Goal: Task Accomplishment & Management: Manage account settings

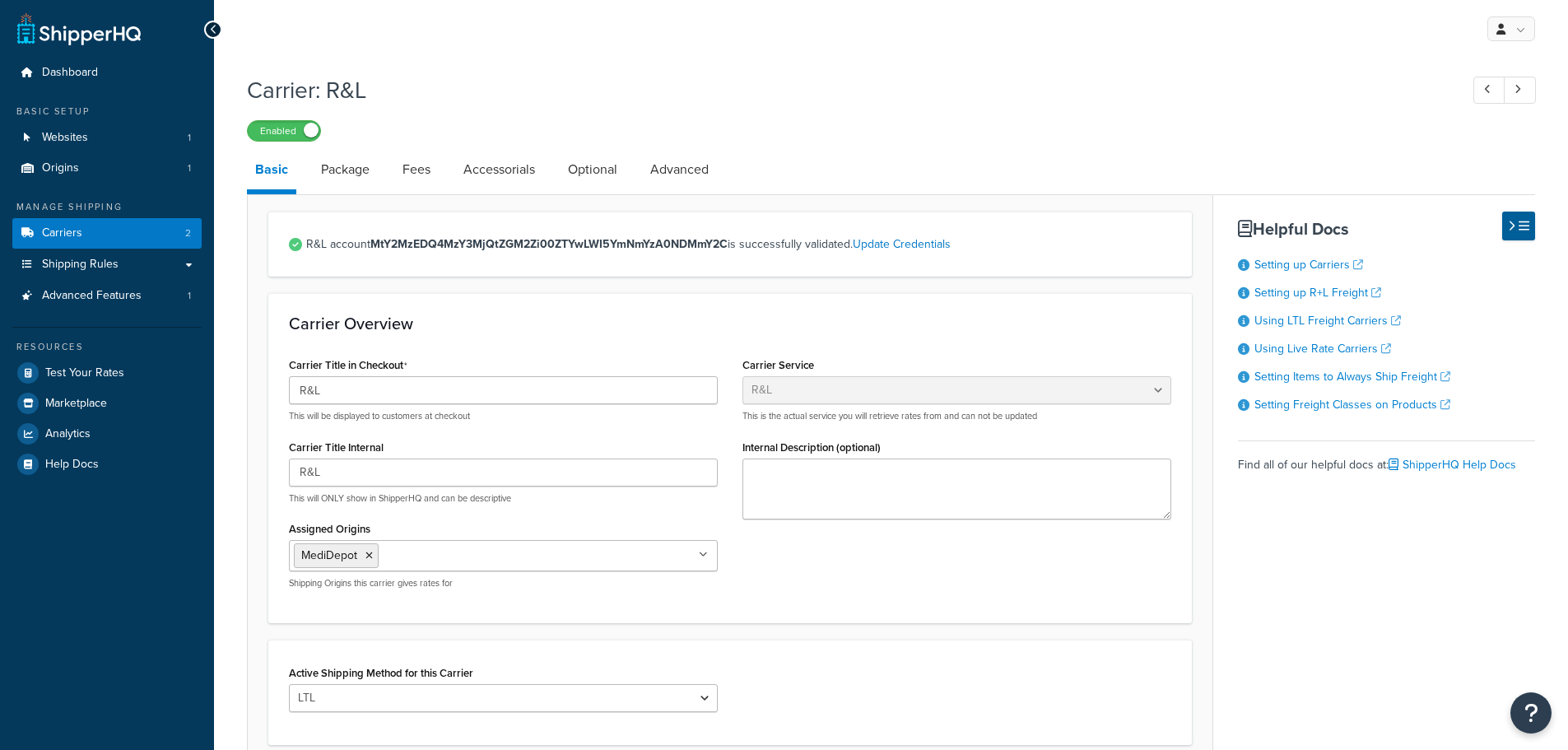
select select "rlFreight"
click at [61, 239] on span "Carriers" at bounding box center [62, 233] width 40 height 14
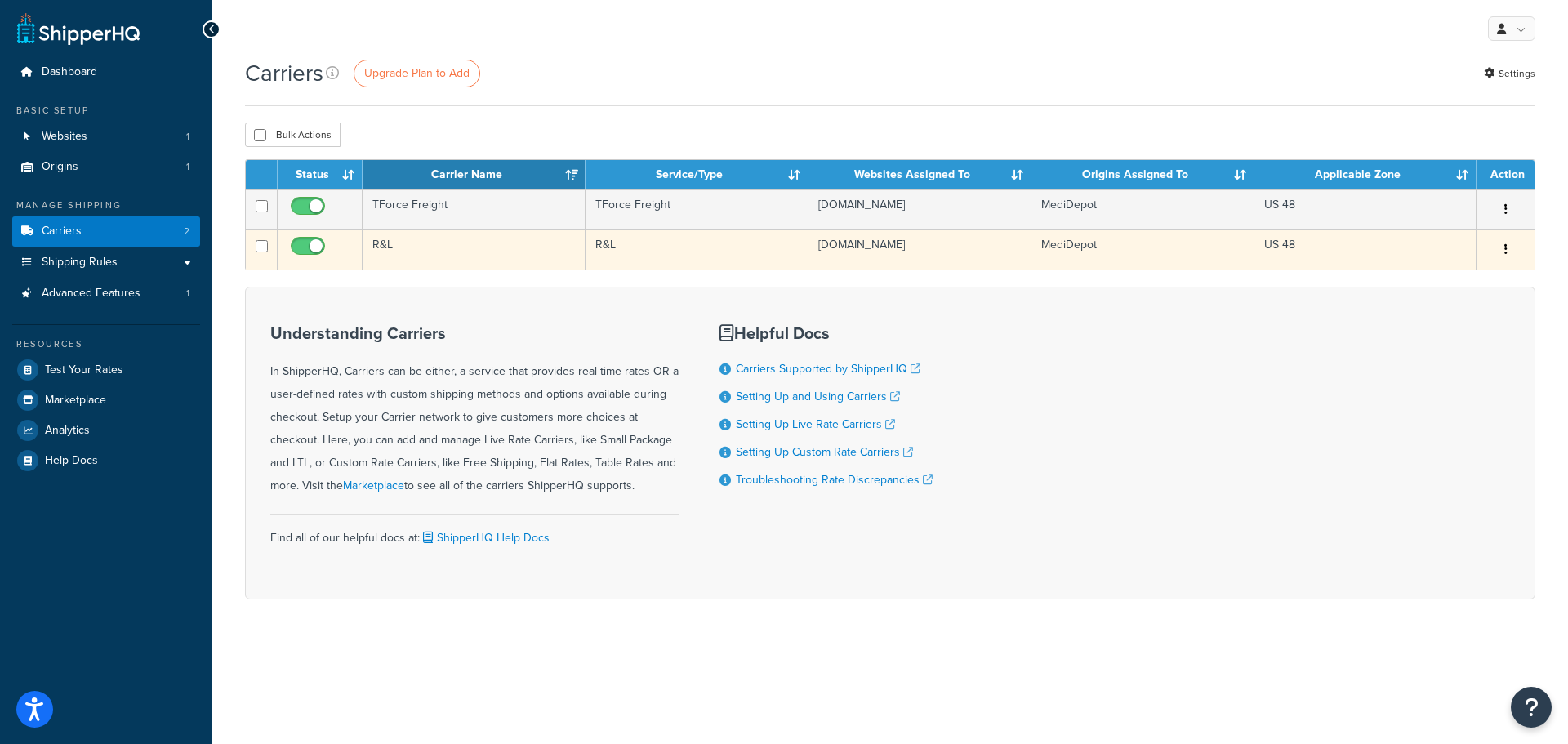
click at [901, 242] on td "[DOMAIN_NAME]" at bounding box center [920, 250] width 223 height 40
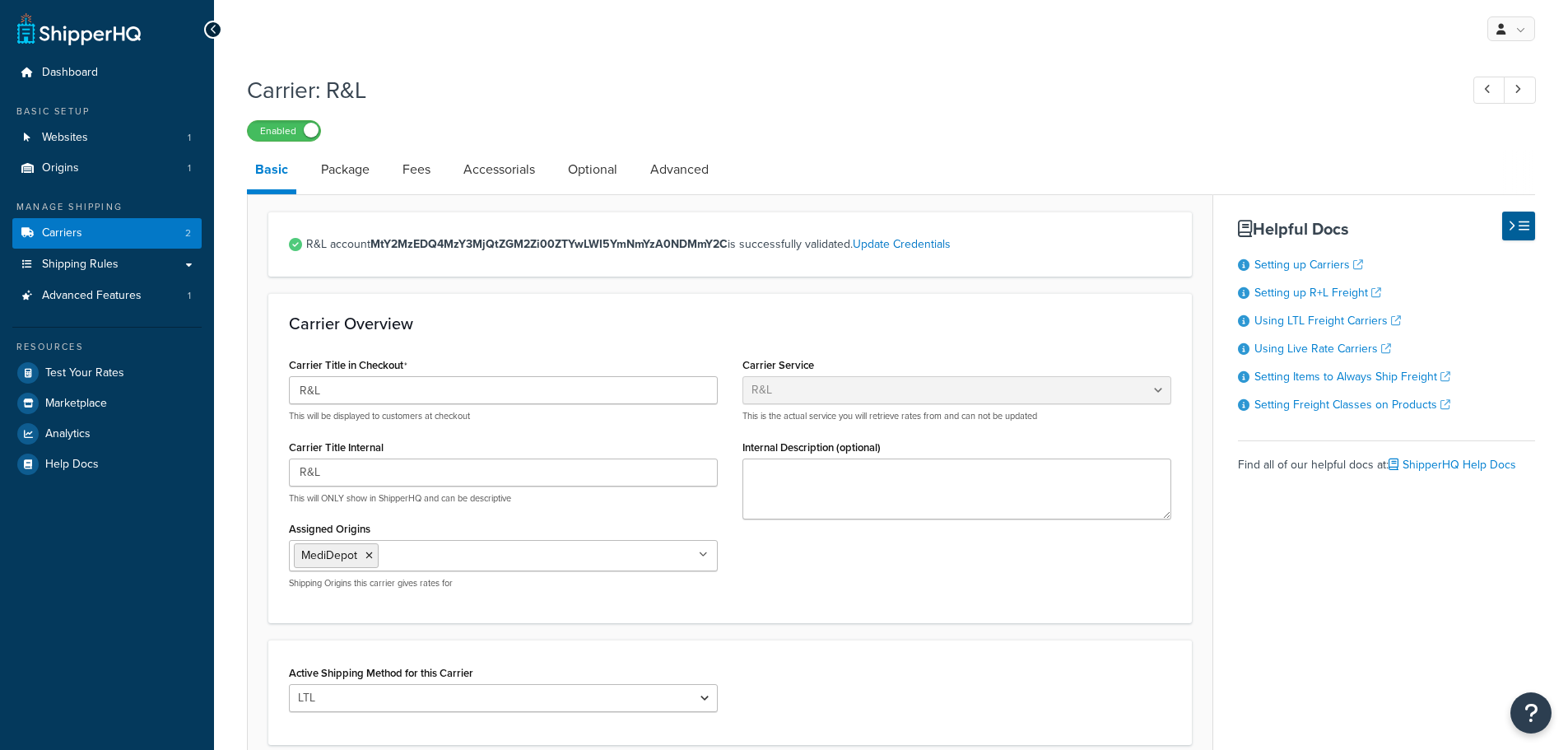
select select "rlFreight"
click at [363, 169] on link "Package" at bounding box center [345, 169] width 65 height 39
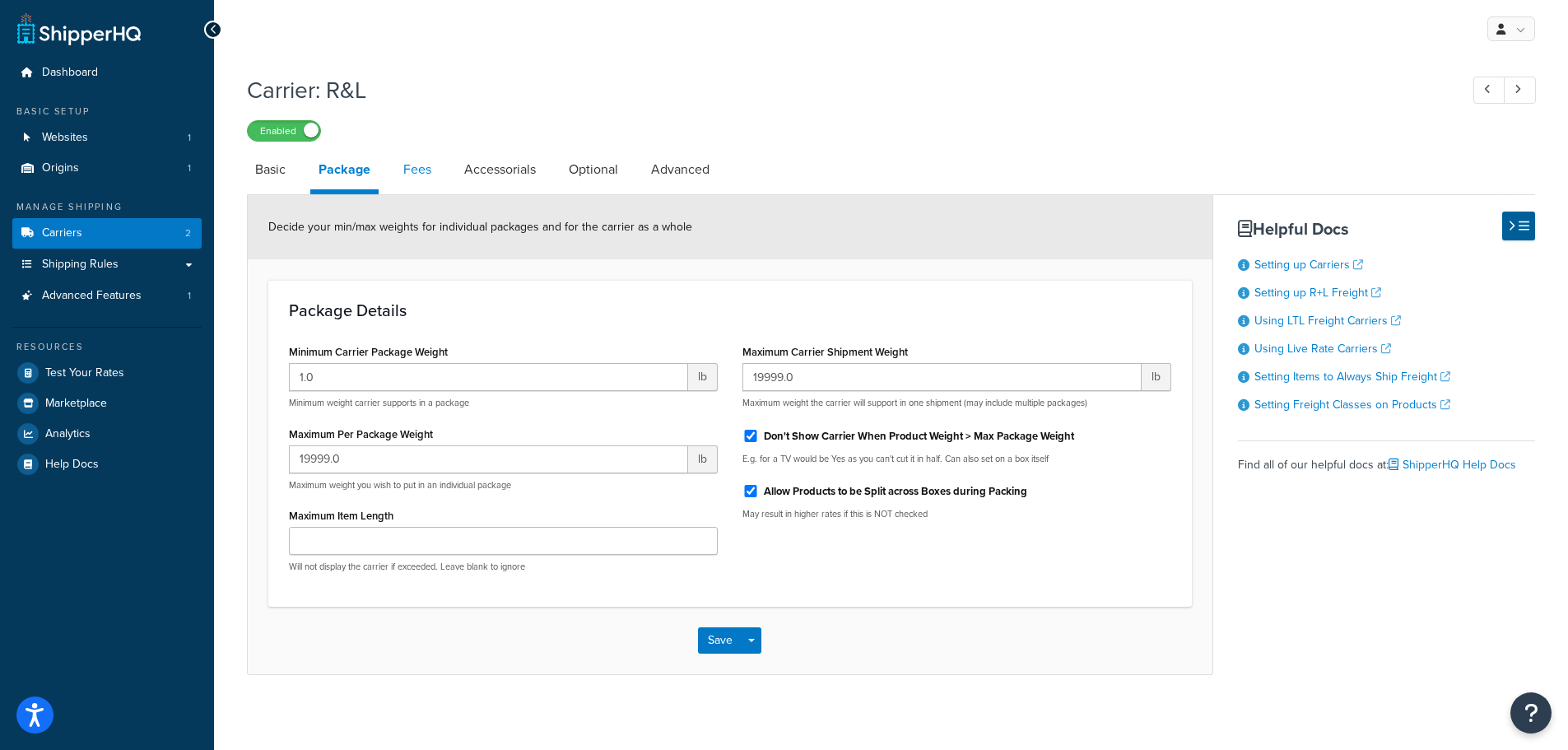
click at [418, 169] on link "Fees" at bounding box center [416, 169] width 44 height 39
select select "AFTER"
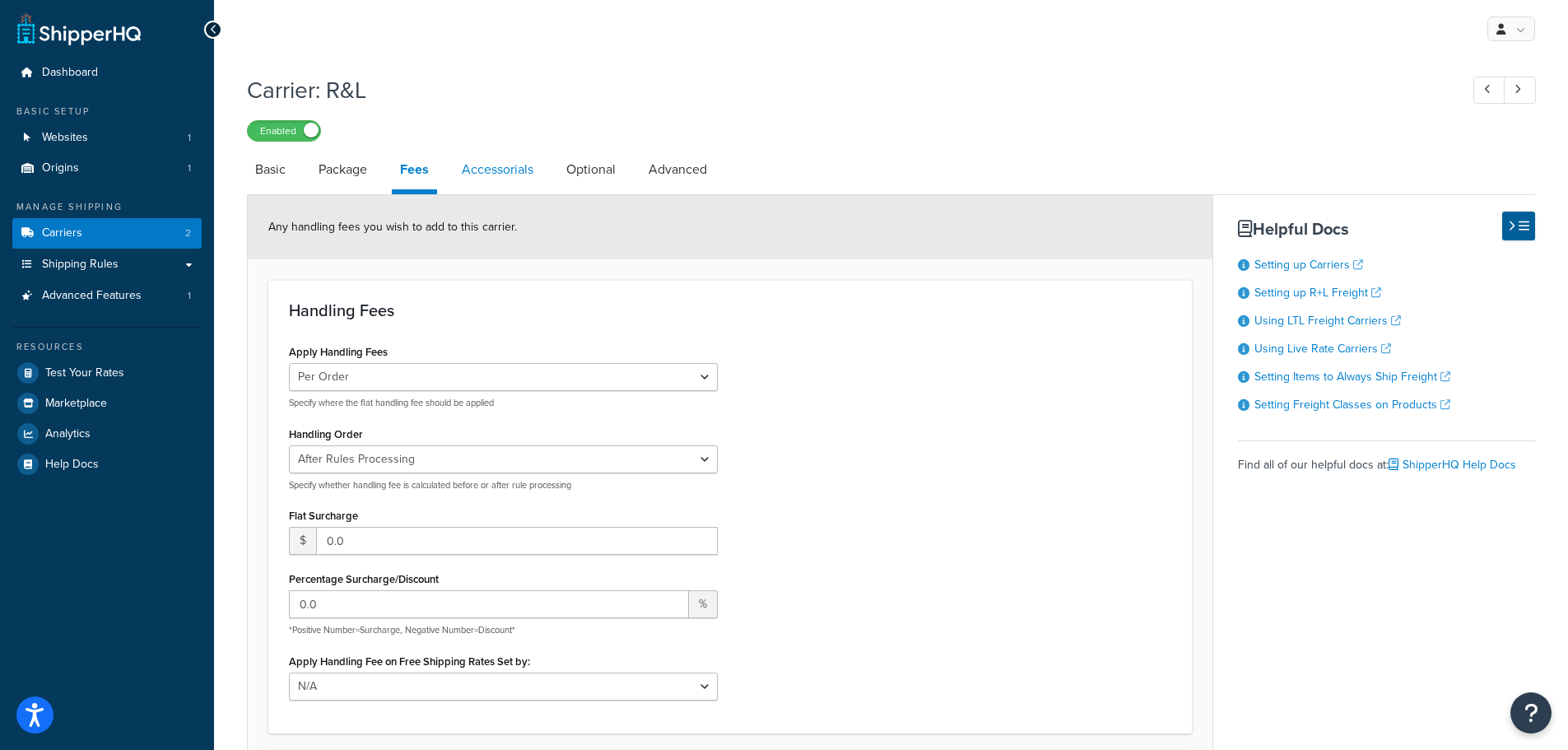
click at [518, 169] on link "Accessorials" at bounding box center [497, 169] width 88 height 39
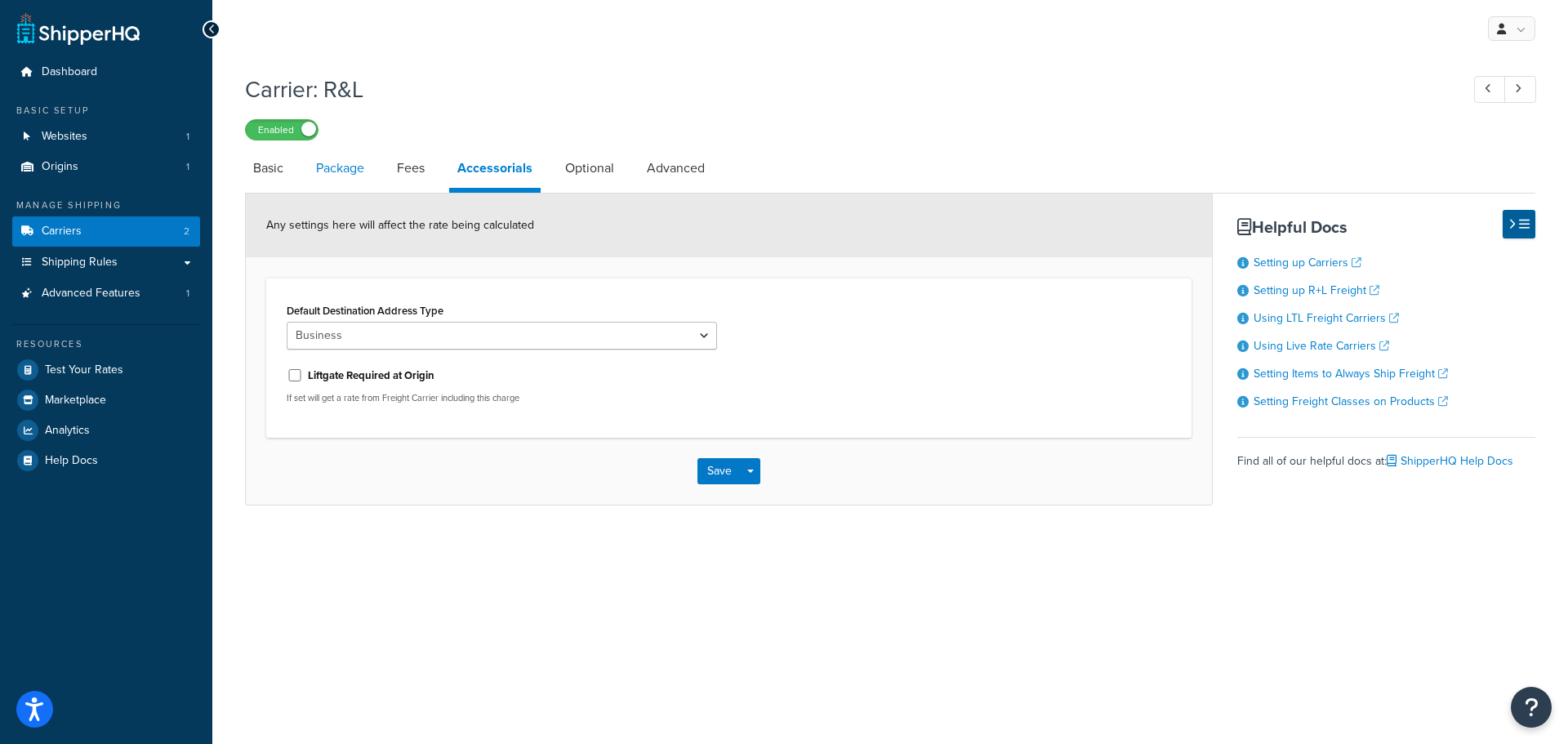
click at [351, 163] on link "Package" at bounding box center [340, 168] width 65 height 39
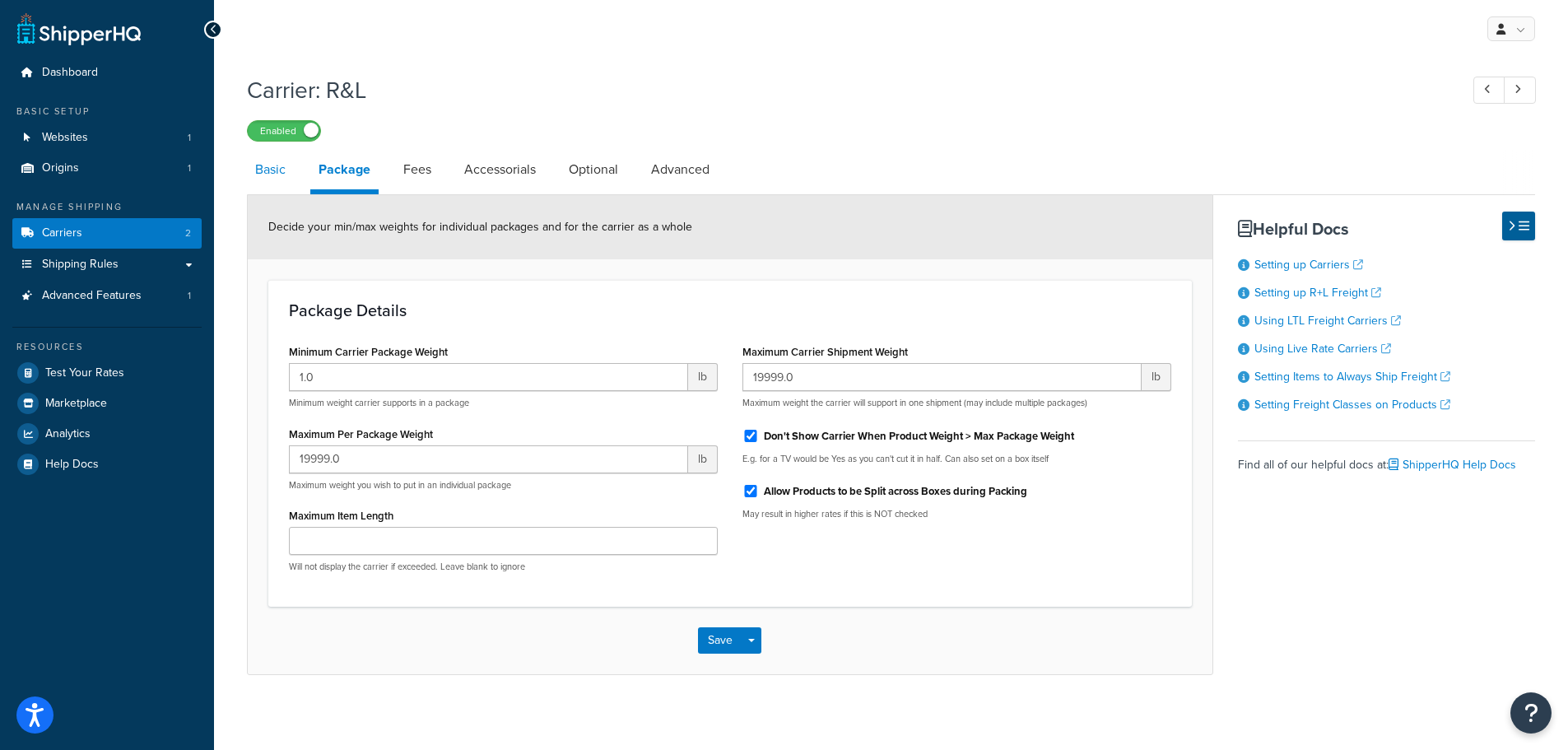
click at [270, 170] on link "Basic" at bounding box center [270, 169] width 47 height 39
select select "rlFreight"
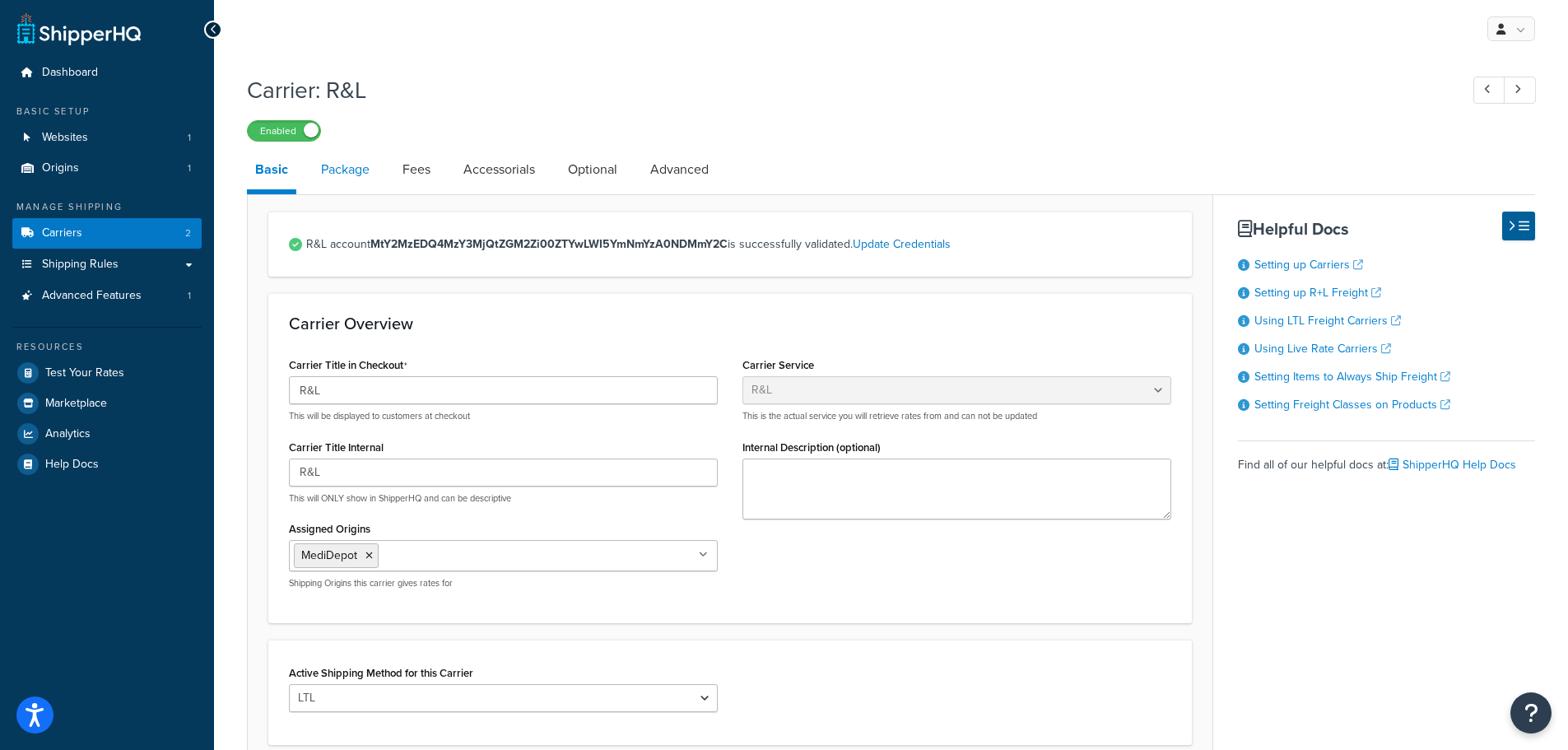
click at [364, 167] on link "Package" at bounding box center [345, 169] width 65 height 39
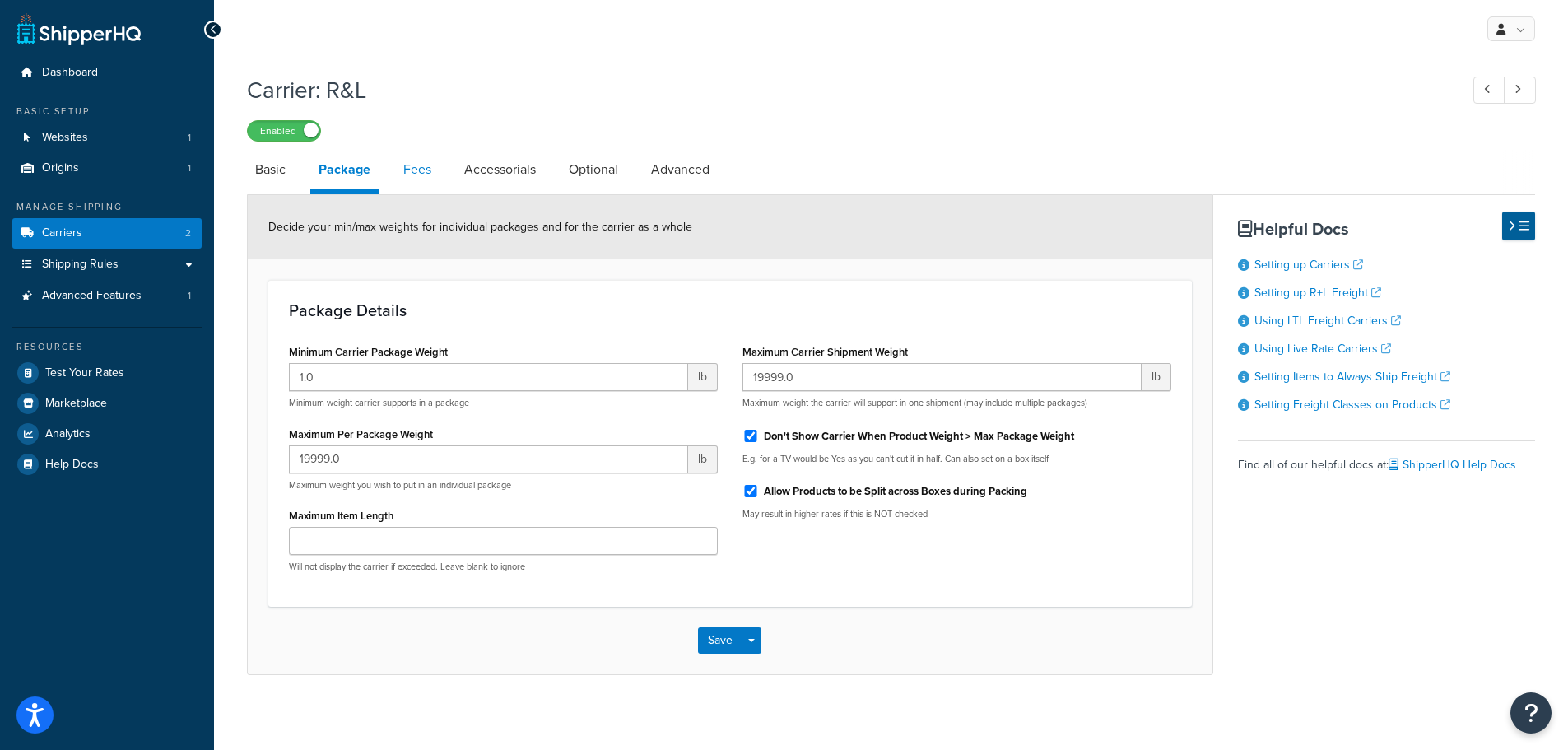
click at [419, 173] on link "Fees" at bounding box center [416, 169] width 44 height 39
select select "AFTER"
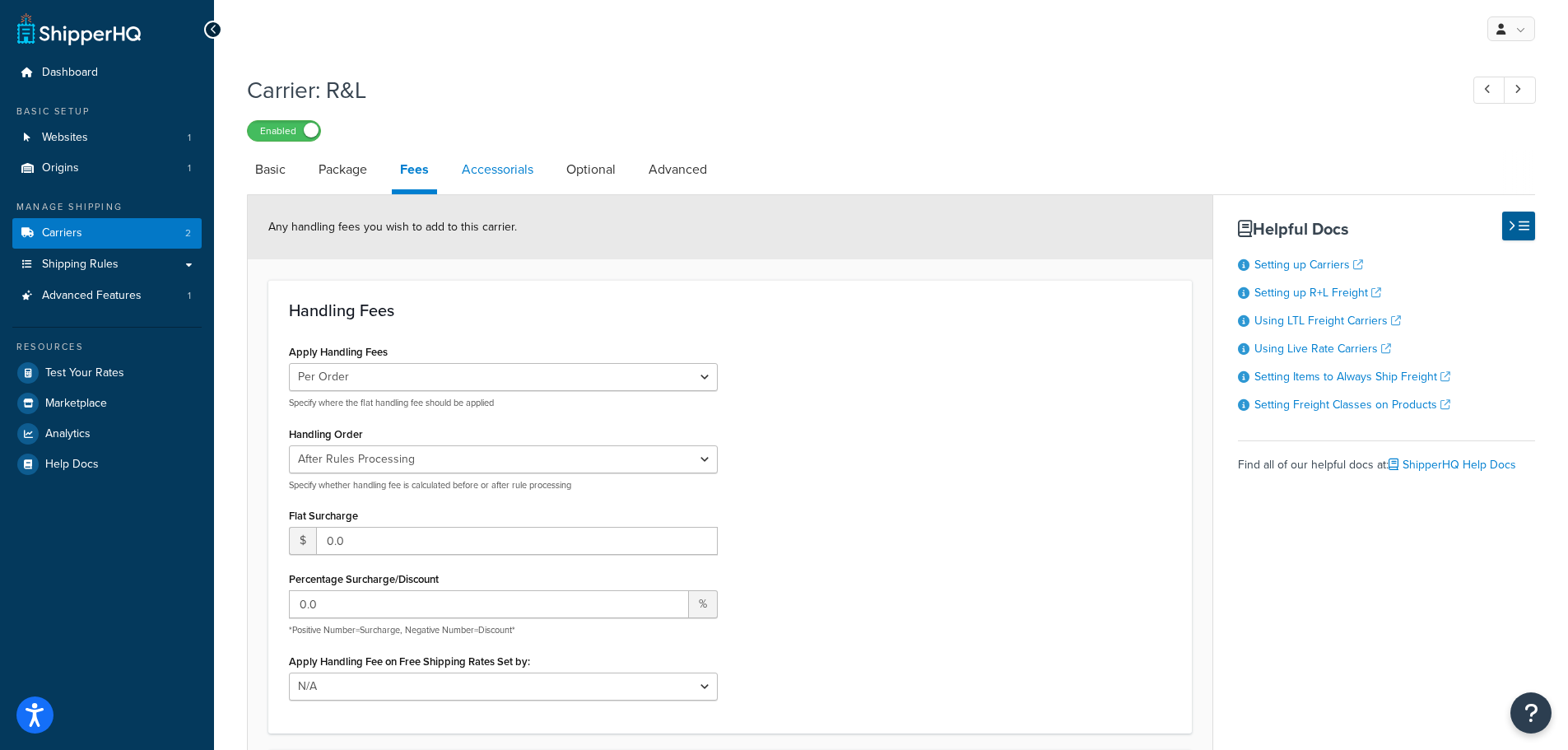
click at [491, 171] on link "Accessorials" at bounding box center [497, 169] width 88 height 39
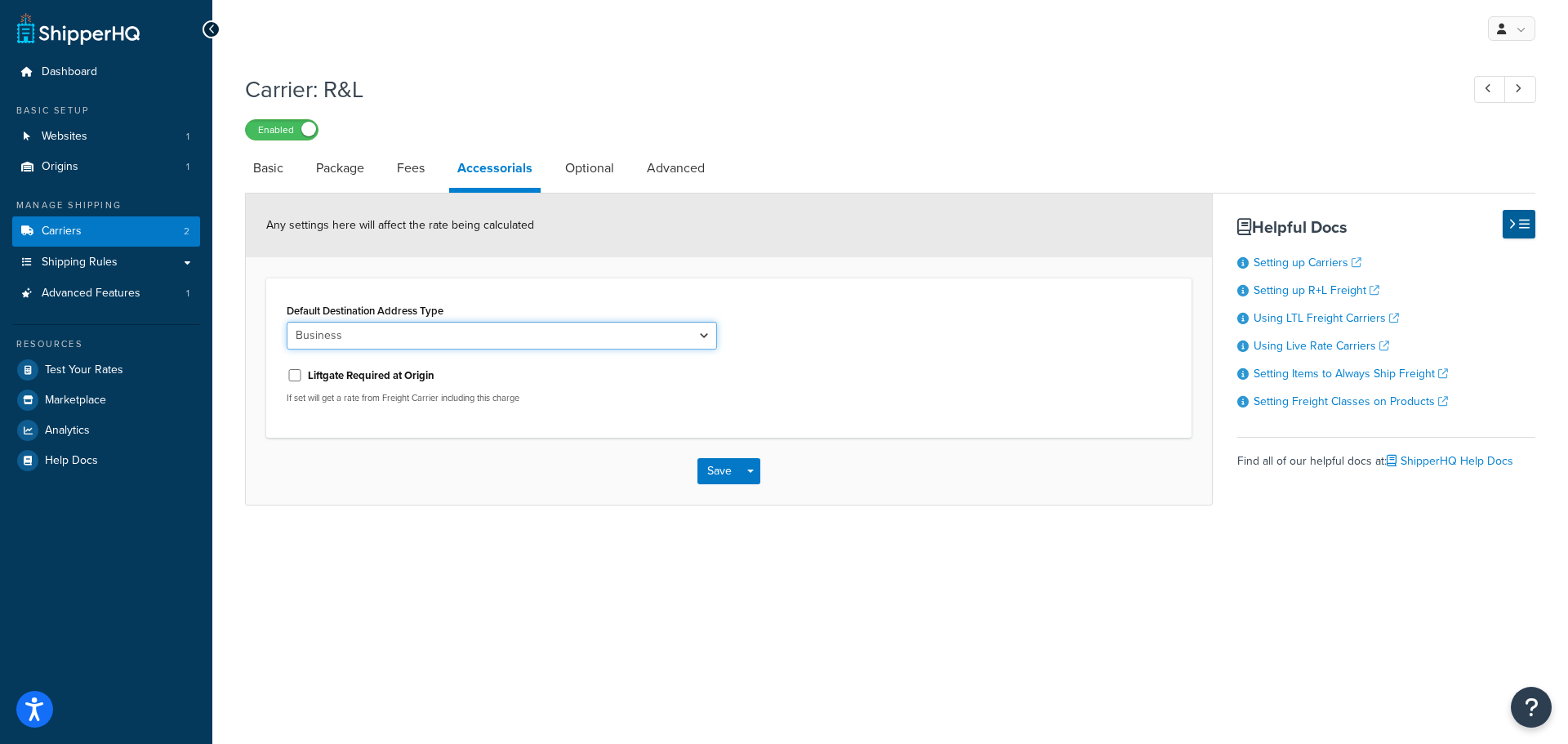
click at [585, 333] on select "Business Residential" at bounding box center [502, 335] width 431 height 27
click at [583, 333] on select "Business Residential" at bounding box center [502, 335] width 431 height 27
click at [405, 377] on label "Liftgate Required at Origin" at bounding box center [371, 376] width 127 height 15
click at [303, 377] on input "Liftgate Required at Origin" at bounding box center [295, 375] width 17 height 12
checkbox input "true"
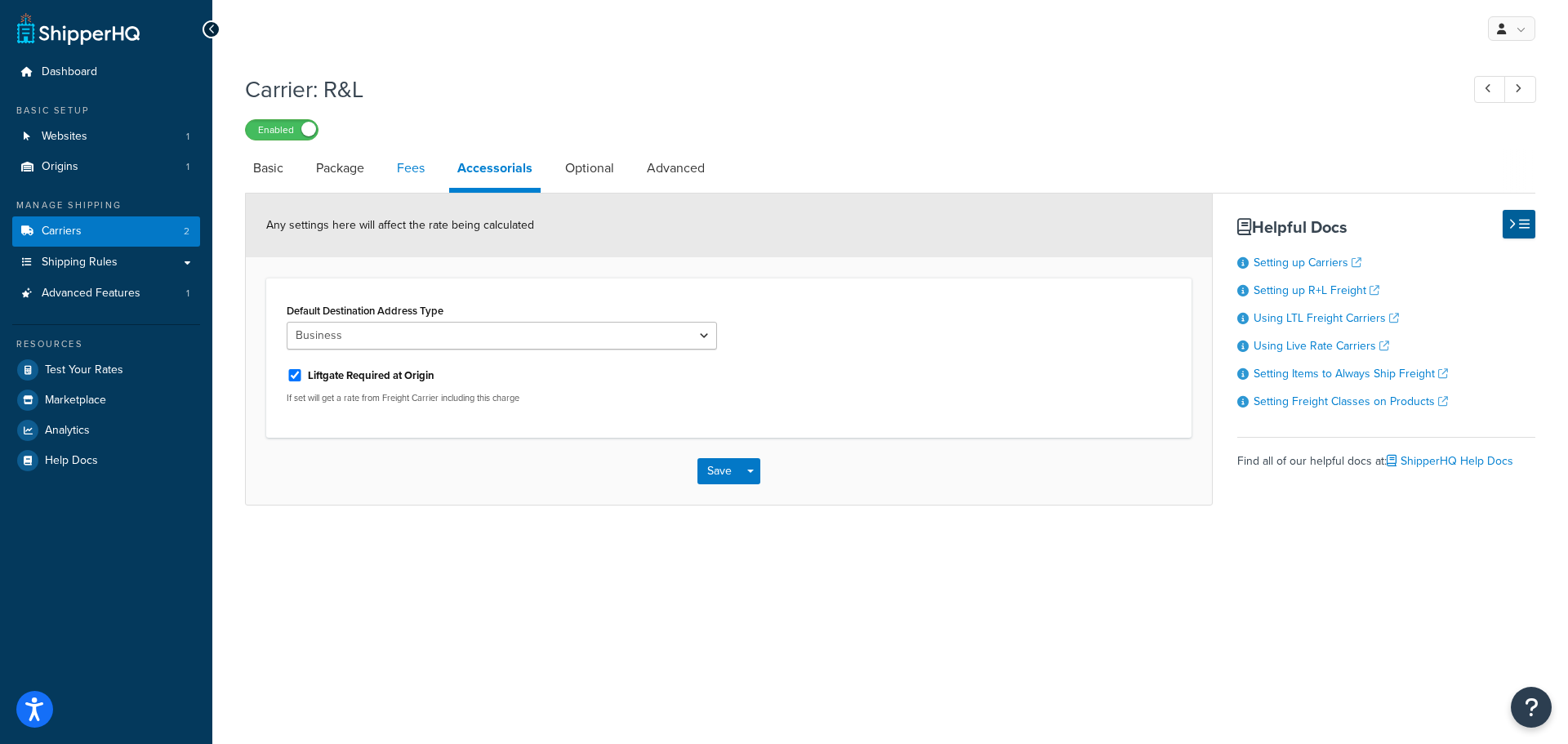
click at [424, 170] on link "Fees" at bounding box center [411, 168] width 44 height 39
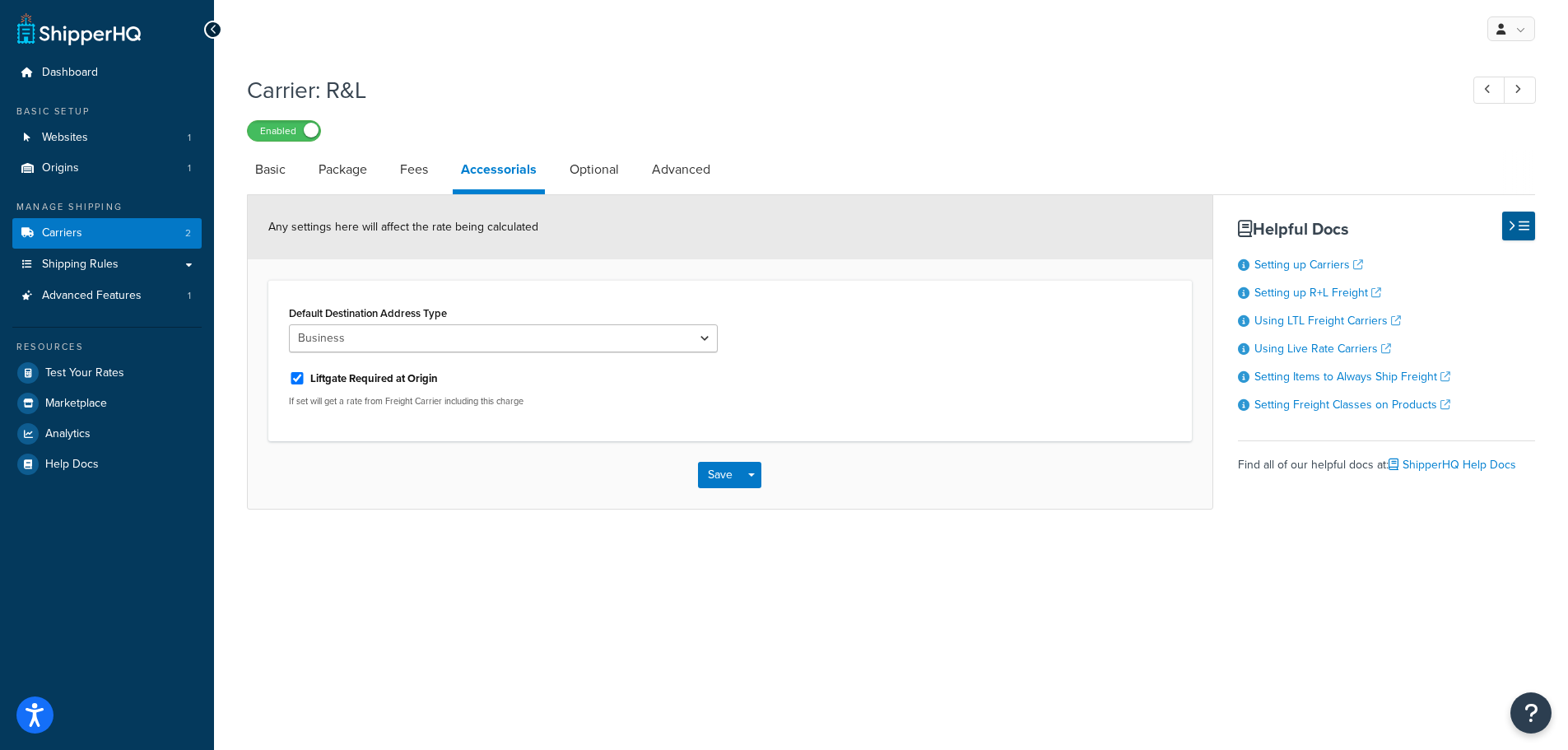
select select "AFTER"
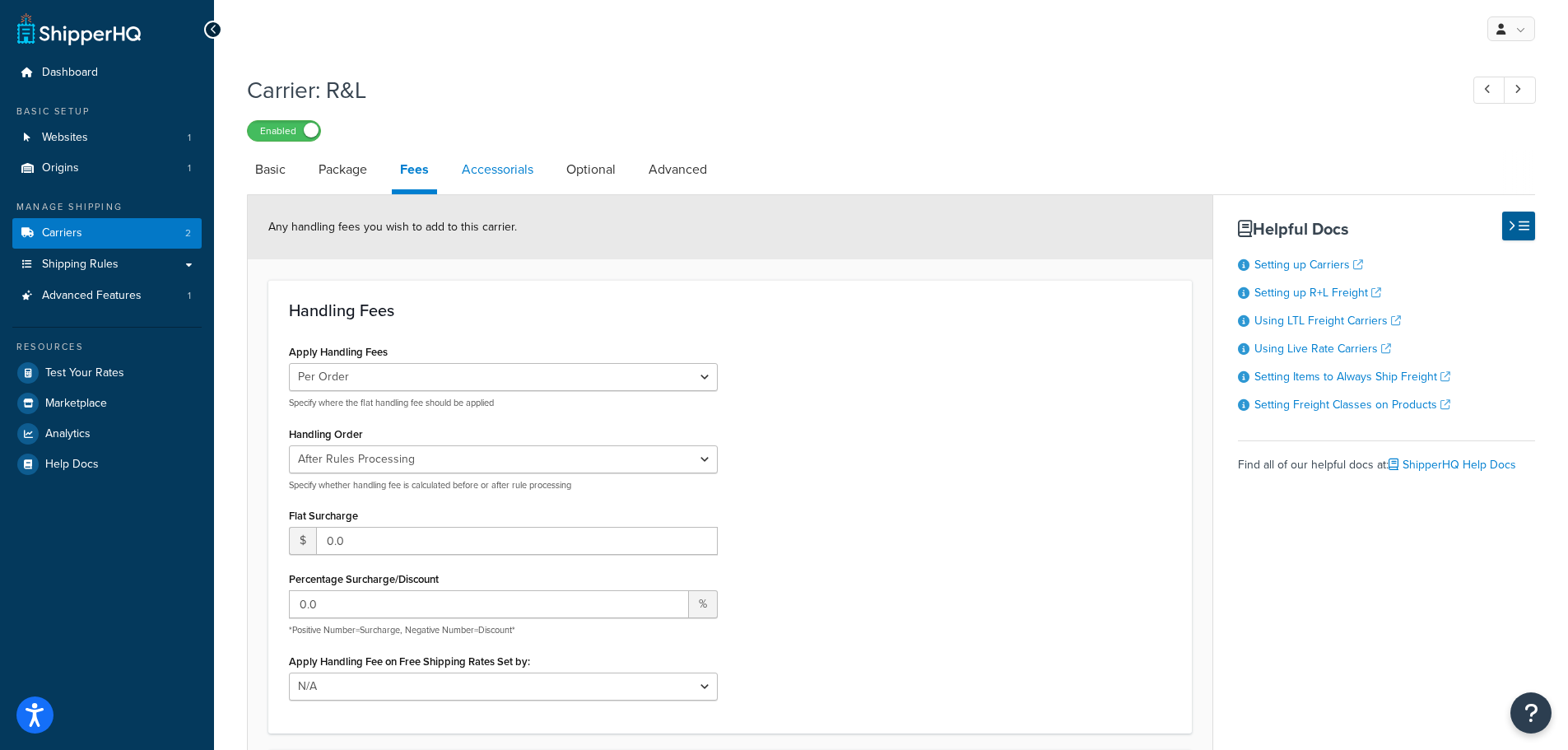
click at [484, 171] on link "Accessorials" at bounding box center [497, 169] width 88 height 39
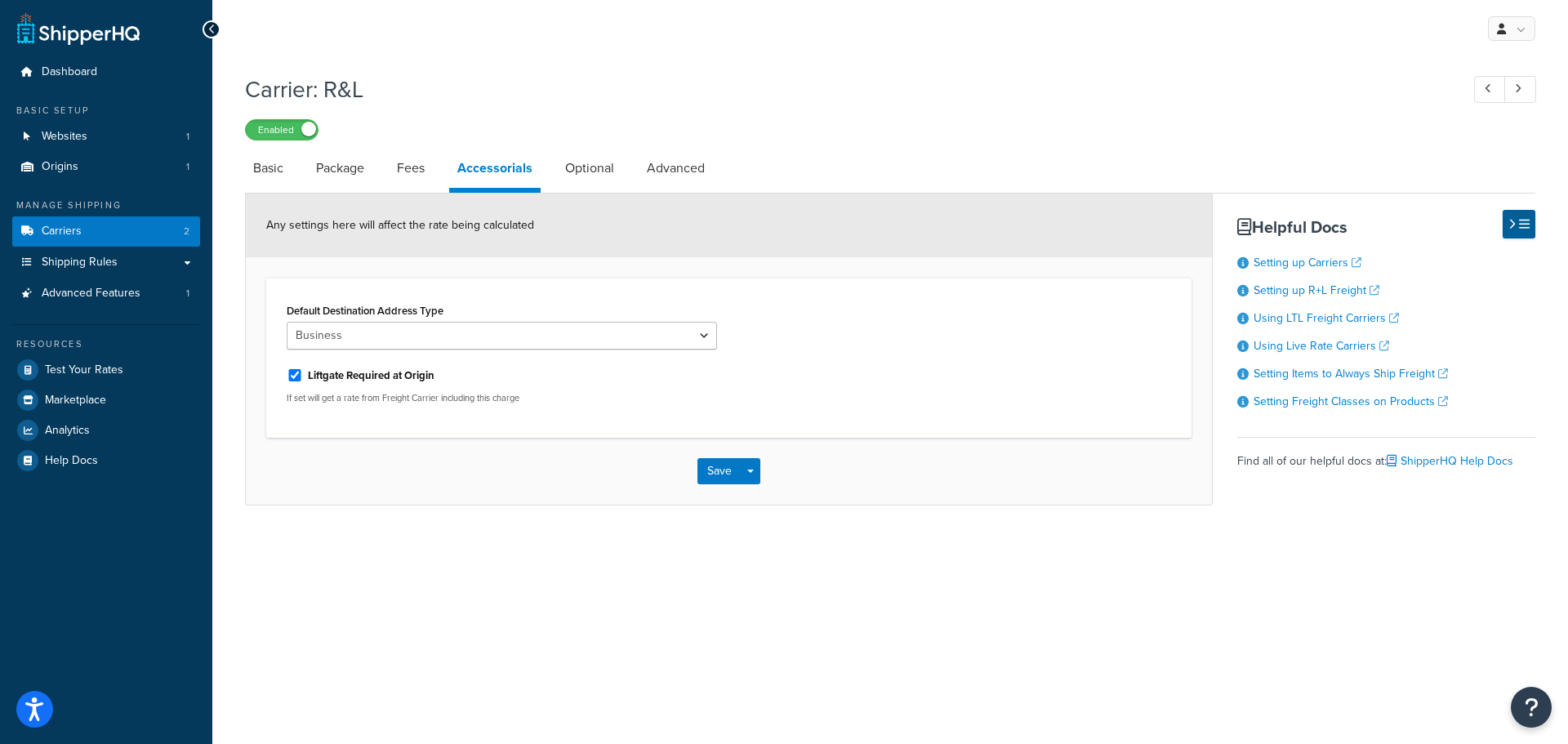
click at [213, 25] on icon at bounding box center [212, 30] width 7 height 12
